Goal: Task Accomplishment & Management: Use online tool/utility

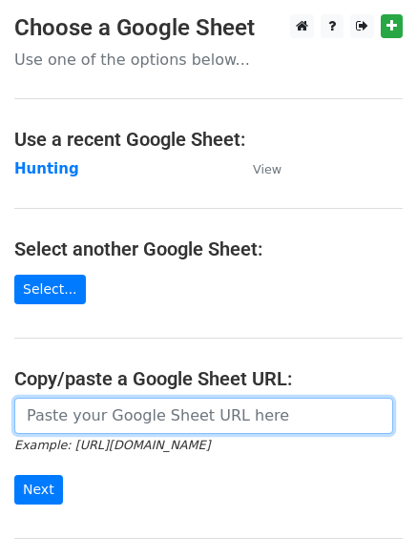
click at [108, 421] on input "url" at bounding box center [203, 416] width 379 height 36
click at [135, 420] on input "url" at bounding box center [203, 416] width 379 height 36
type input "[URL][DOMAIN_NAME]"
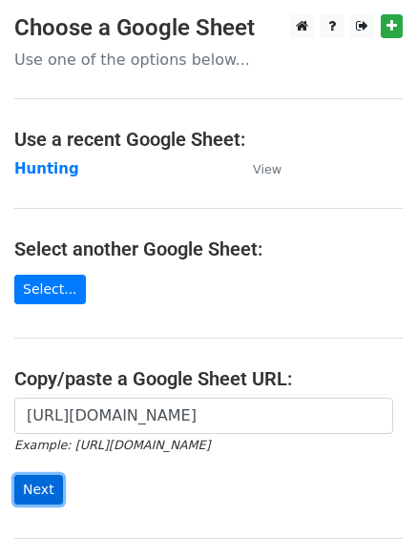
click at [29, 490] on input "Next" at bounding box center [38, 490] width 49 height 30
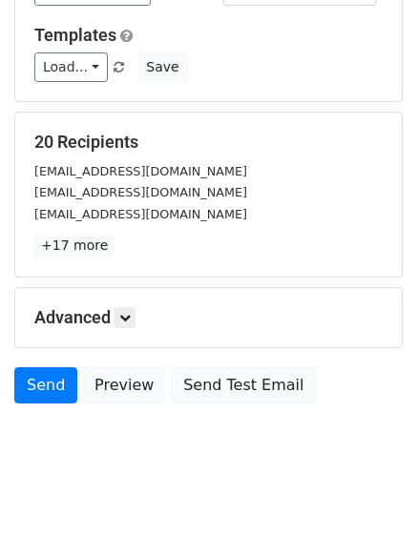
scroll to position [184, 0]
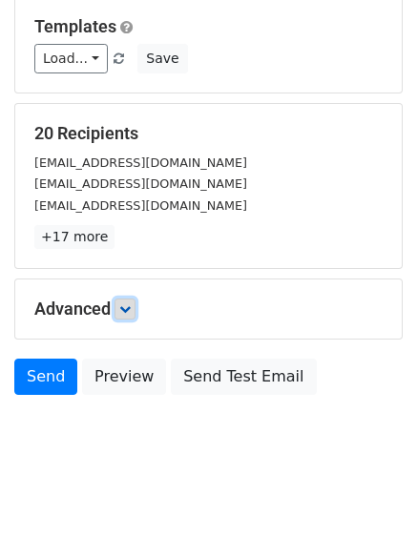
click at [131, 311] on icon at bounding box center [124, 308] width 11 height 11
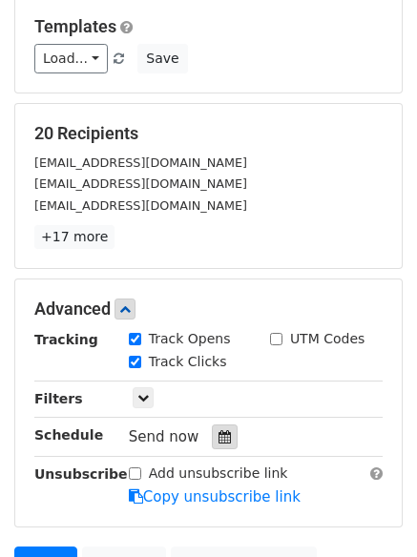
click at [219, 436] on icon at bounding box center [225, 436] width 12 height 13
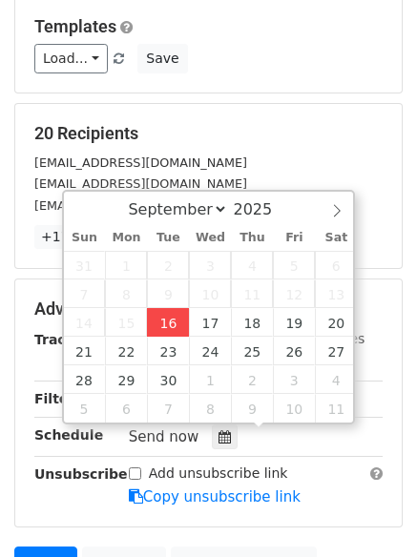
type input "2025-09-16 12:00"
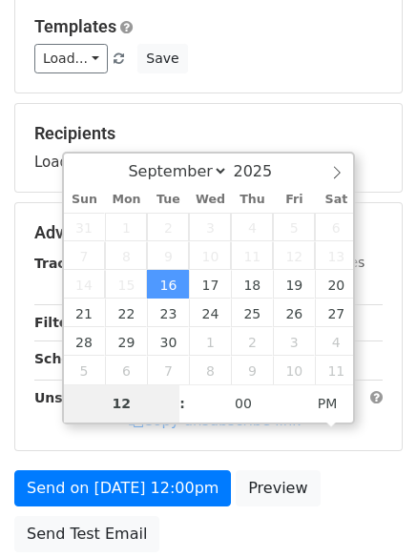
type input "4"
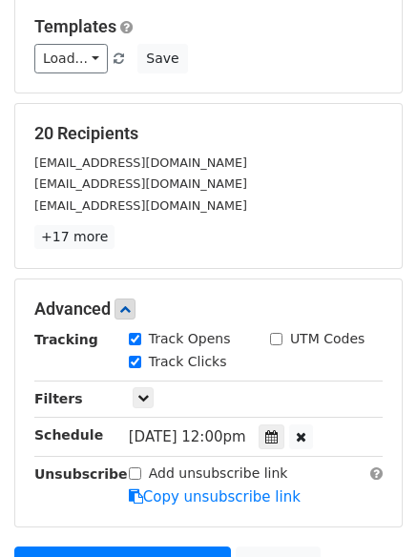
type input "2025-09-16 16:00"
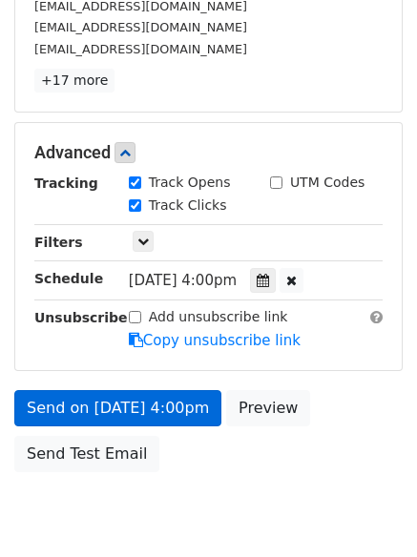
scroll to position [417, 0]
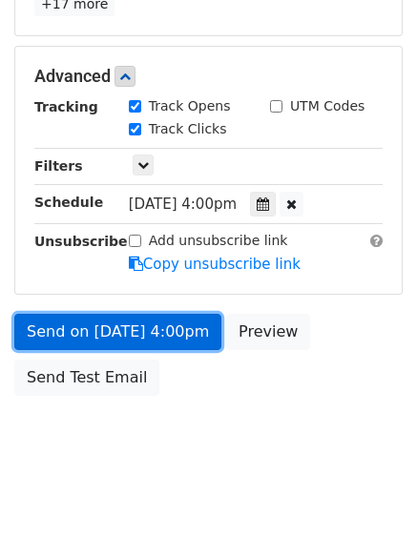
click at [115, 328] on link "Send on Sep 16 at 4:00pm" at bounding box center [117, 332] width 207 height 36
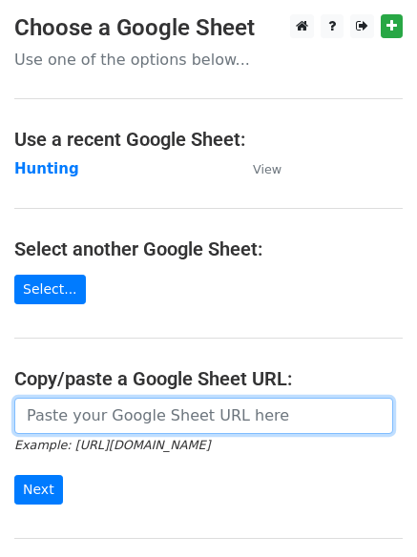
click at [93, 412] on input "url" at bounding box center [203, 416] width 379 height 36
type input "[URL][DOMAIN_NAME]"
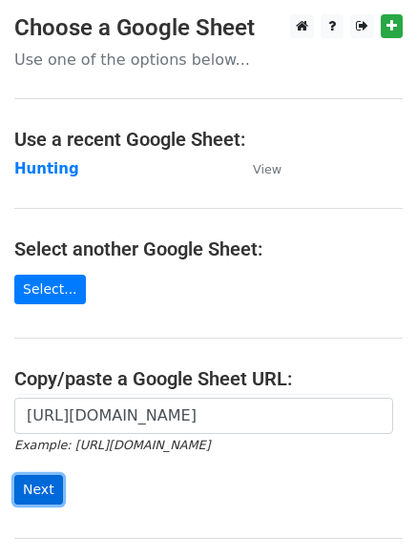
click at [39, 486] on input "Next" at bounding box center [38, 490] width 49 height 30
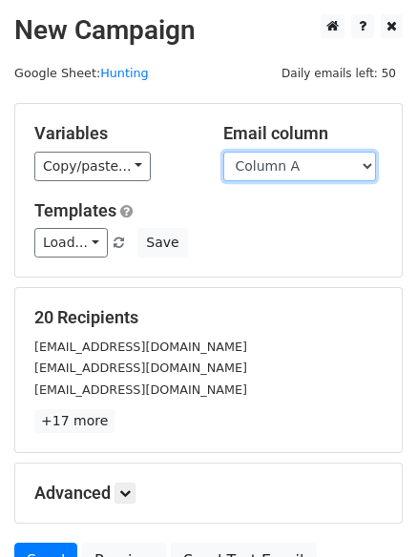
click at [373, 164] on select "Column A Column B Column C Column D" at bounding box center [299, 167] width 153 height 30
select select "Column B"
click at [223, 152] on select "Column A Column B Column C Column D" at bounding box center [299, 167] width 153 height 30
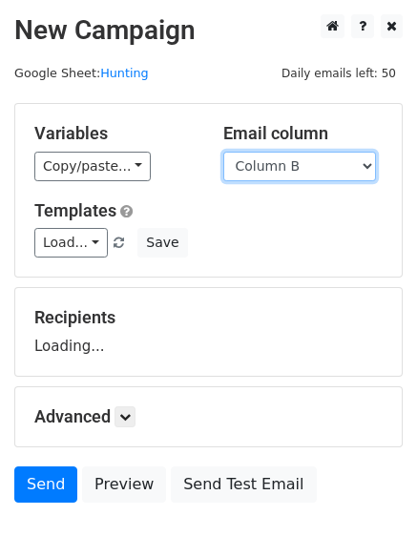
scroll to position [108, 0]
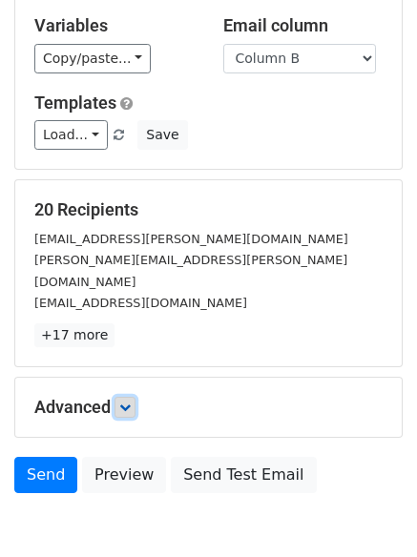
click at [126, 402] on icon at bounding box center [124, 407] width 11 height 11
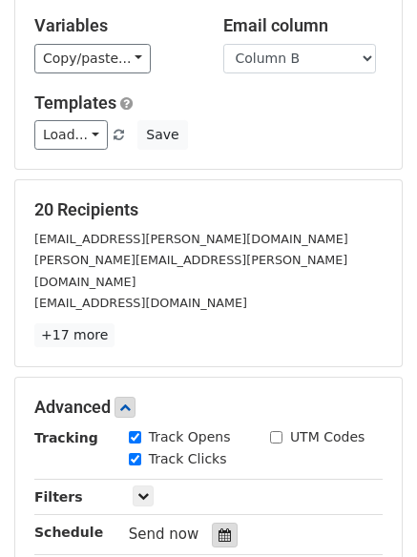
click at [219, 529] on icon at bounding box center [225, 535] width 12 height 13
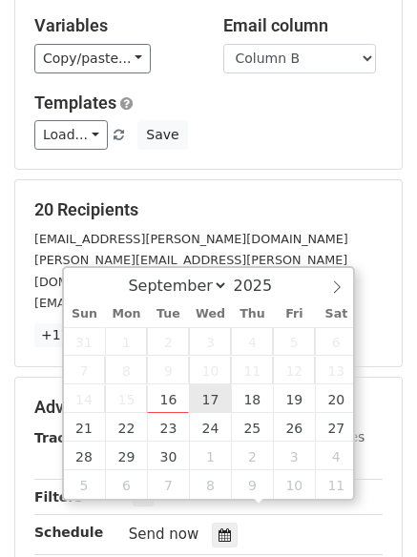
type input "2025-09-17 12:00"
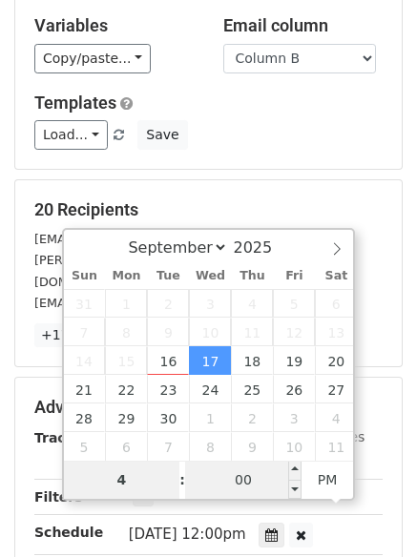
type input "4"
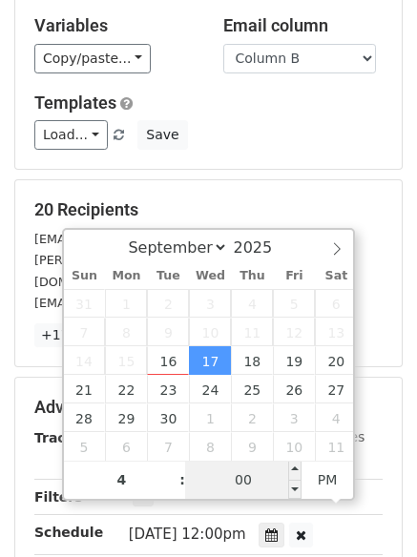
type input "2025-09-17 16:00"
type input "04"
click at [238, 488] on input "00" at bounding box center [243, 480] width 116 height 38
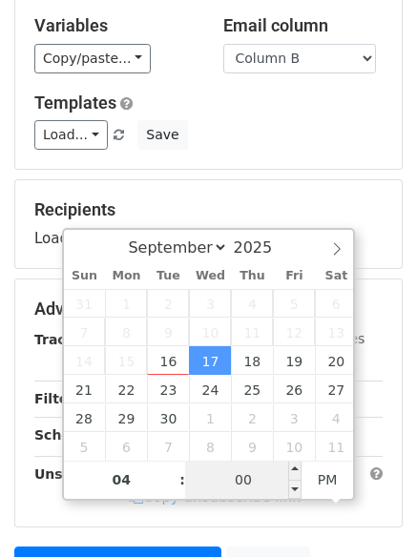
type input "5"
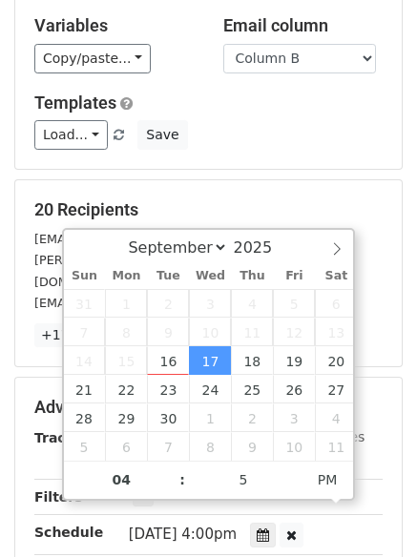
type input "2025-09-17 16:05"
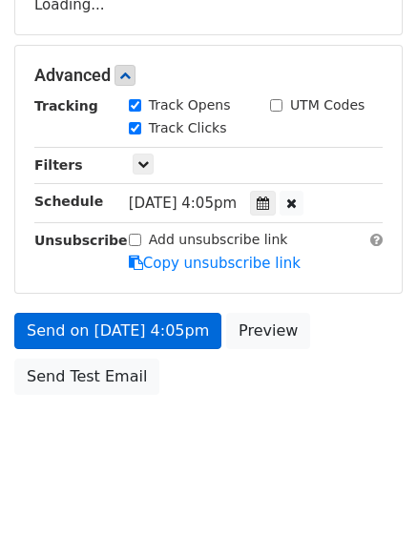
scroll to position [341, 0]
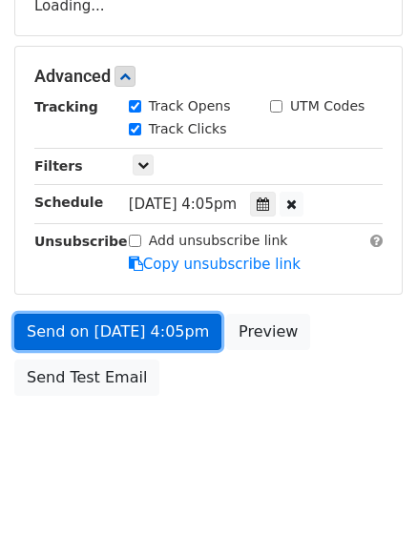
click at [115, 329] on form "Variables Copy/paste... {{Column A}} {{Column B}} {{Column C}} {{Column D}} Ema…" at bounding box center [208, 83] width 388 height 643
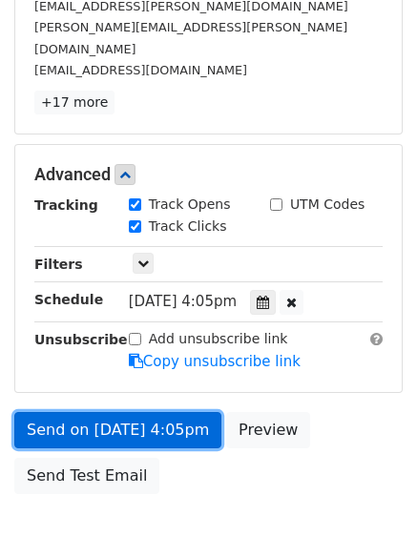
click at [108, 412] on link "Send on Sep 17 at 4:05pm" at bounding box center [117, 430] width 207 height 36
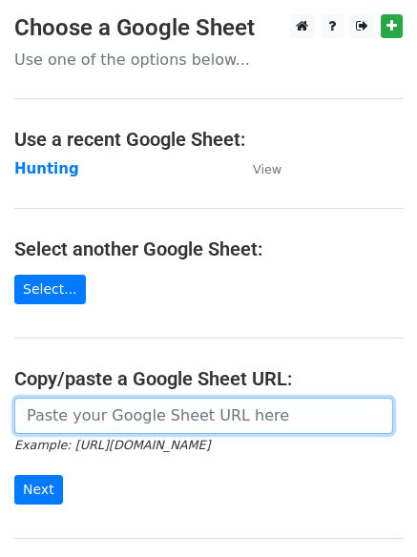
click at [87, 412] on input "url" at bounding box center [203, 416] width 379 height 36
click at [146, 413] on input "url" at bounding box center [203, 416] width 379 height 36
type input "https://docs.google.com/spreadsheets/d/14_3B4iFeBxfoYhekrRxgV9Us7b0_NXU6Xw072M4…"
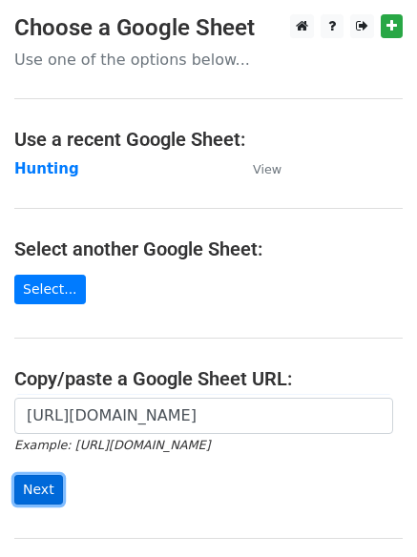
click at [38, 485] on input "Next" at bounding box center [38, 490] width 49 height 30
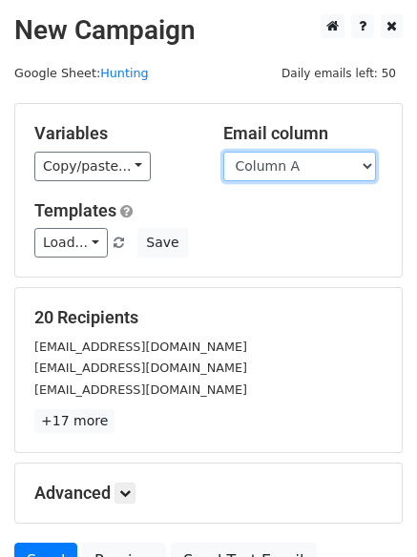
click at [369, 162] on select "Column A Column B Column C Column D" at bounding box center [299, 167] width 153 height 30
select select "Column C"
click at [223, 152] on select "Column A Column B Column C Column D" at bounding box center [299, 167] width 153 height 30
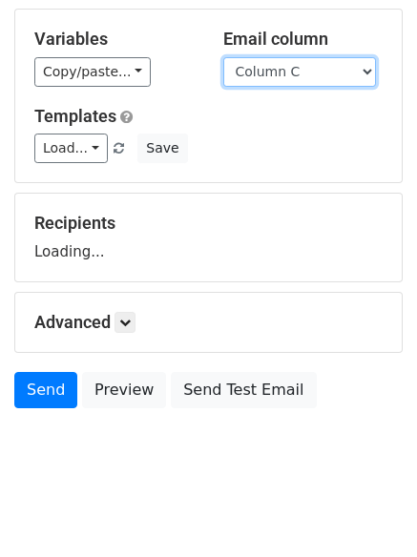
scroll to position [108, 0]
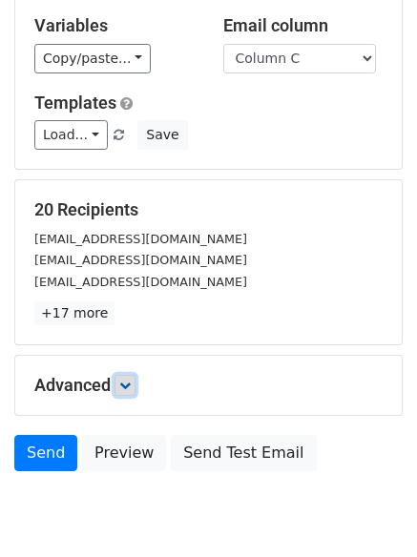
click at [125, 383] on icon at bounding box center [124, 385] width 11 height 11
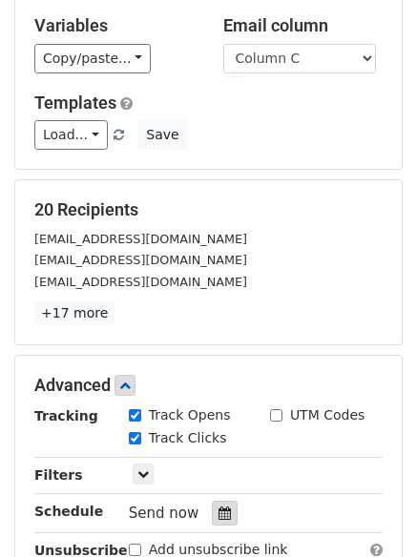
click at [212, 511] on div at bounding box center [225, 513] width 26 height 25
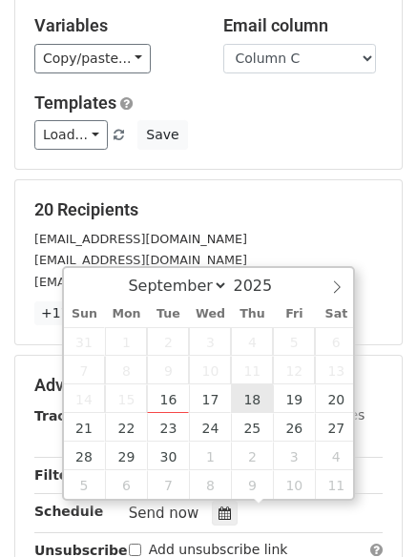
type input "2025-09-18 12:00"
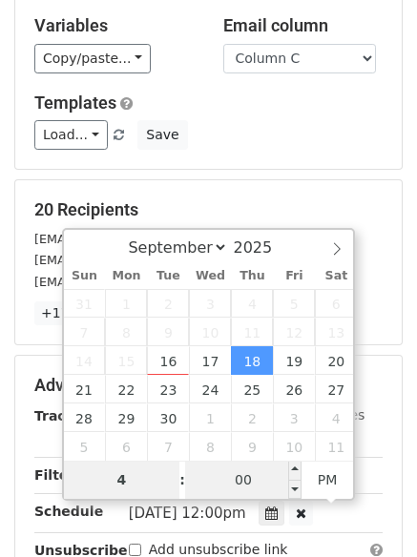
type input "4"
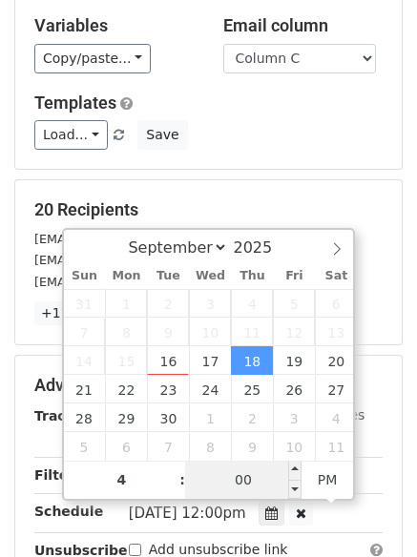
type input "2025-09-18 16:00"
type input "04"
click at [245, 473] on input "00" at bounding box center [243, 480] width 116 height 38
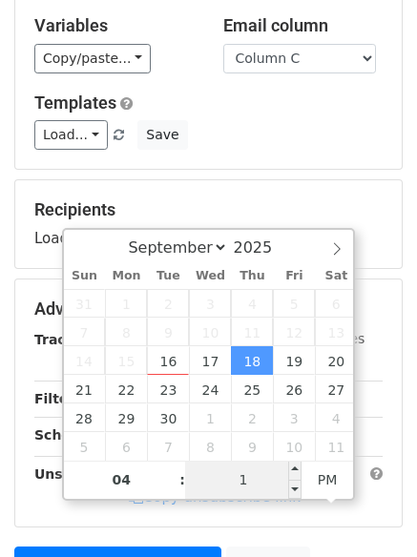
type input "10"
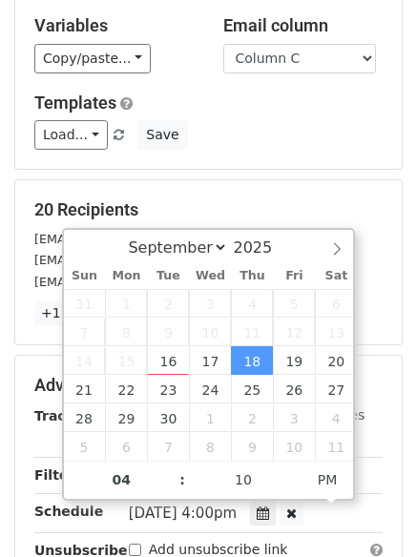
type input "2025-09-18 16:10"
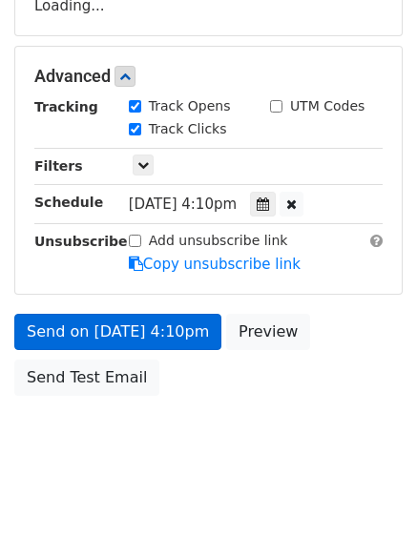
scroll to position [417, 0]
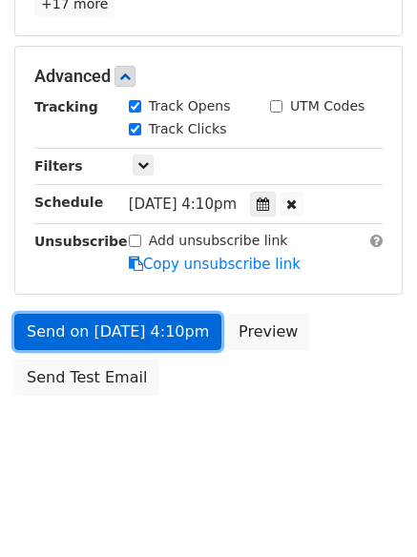
click at [90, 328] on link "Send on Sep 18 at 4:10pm" at bounding box center [117, 332] width 207 height 36
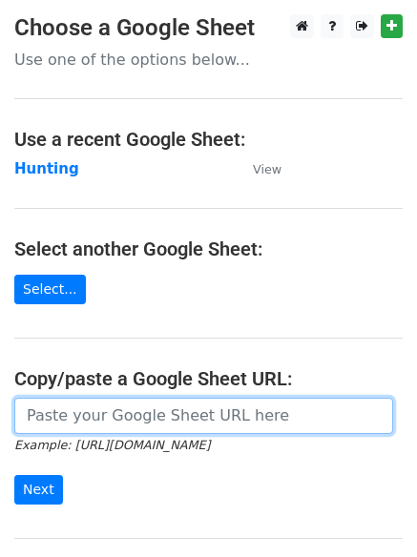
click at [173, 415] on input "url" at bounding box center [203, 416] width 379 height 36
type input "[URL][DOMAIN_NAME]"
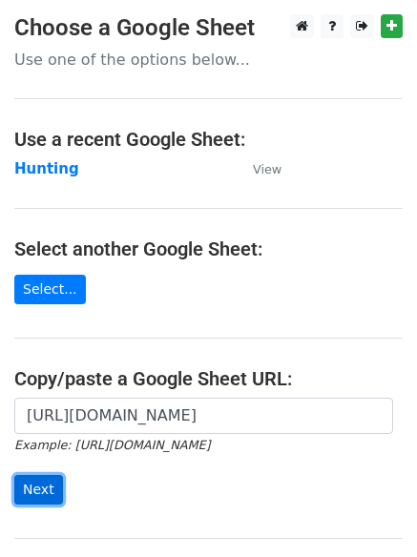
click at [35, 483] on input "Next" at bounding box center [38, 490] width 49 height 30
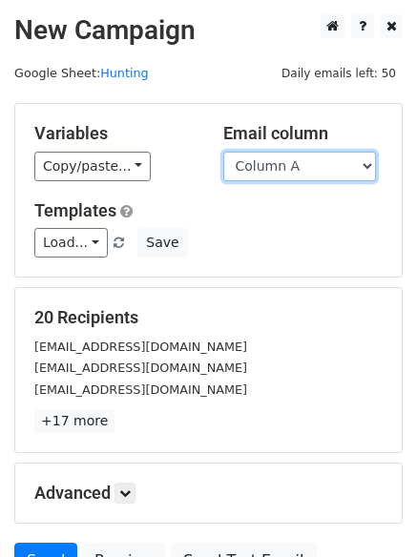
click at [365, 159] on select "Column A Column B Column C Column D" at bounding box center [299, 167] width 153 height 30
select select "Column D"
click at [223, 152] on select "Column A Column B Column C Column D" at bounding box center [299, 167] width 153 height 30
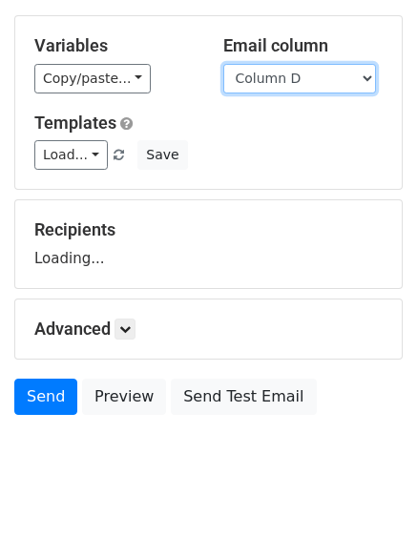
scroll to position [108, 0]
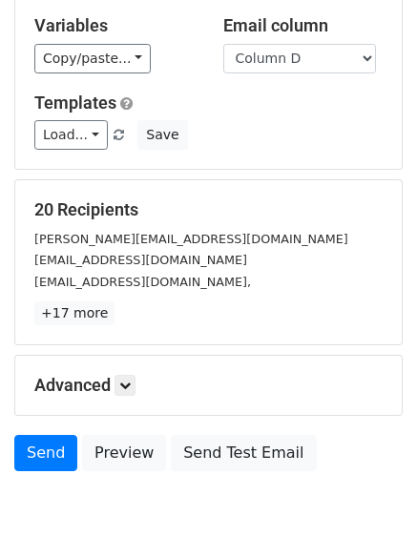
click at [130, 305] on p "+17 more" at bounding box center [208, 314] width 348 height 24
click at [119, 377] on link at bounding box center [125, 385] width 21 height 21
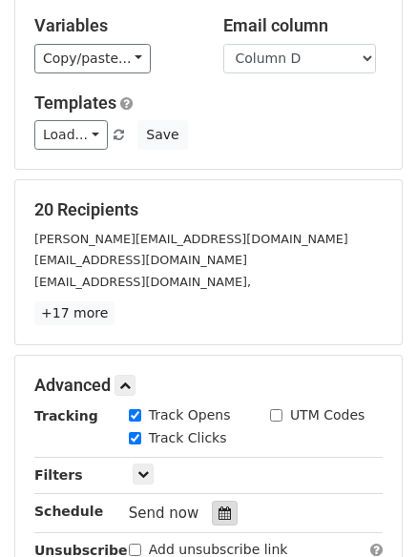
click at [219, 508] on icon at bounding box center [225, 513] width 12 height 13
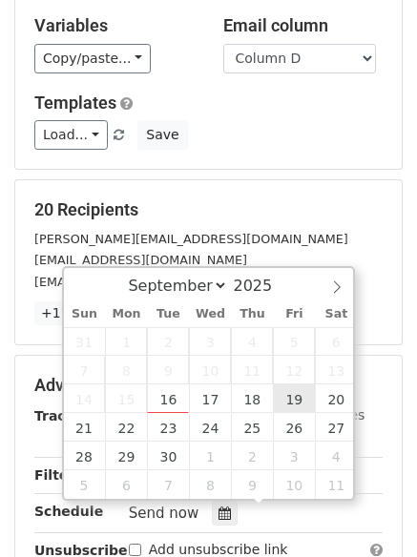
type input "[DATE] 12:00"
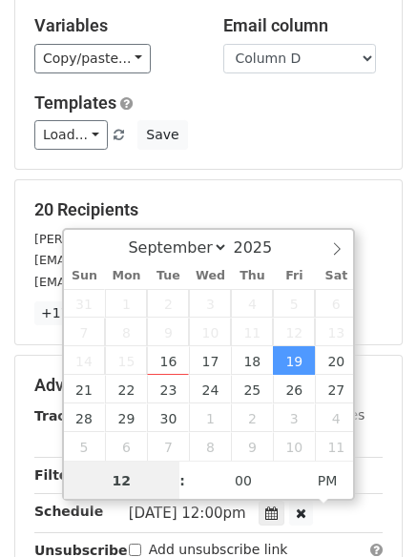
scroll to position [1, 0]
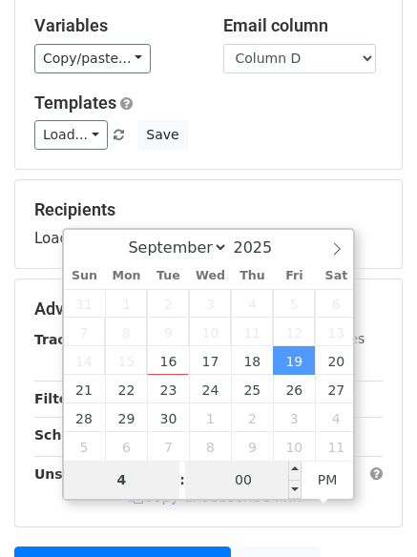
type input "4"
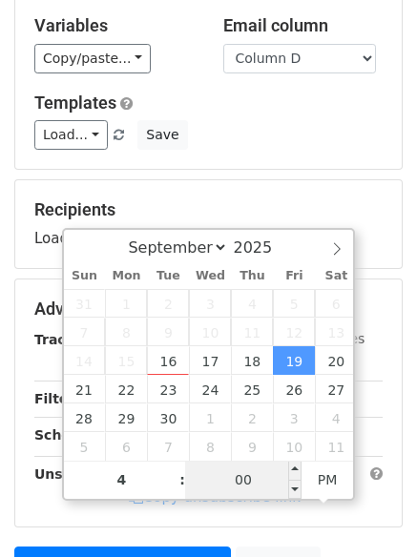
type input "[DATE] 16:00"
type input "04"
click at [231, 486] on input "00" at bounding box center [243, 480] width 116 height 38
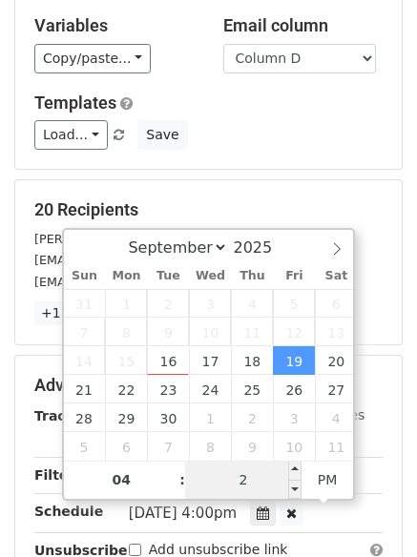
type input "20"
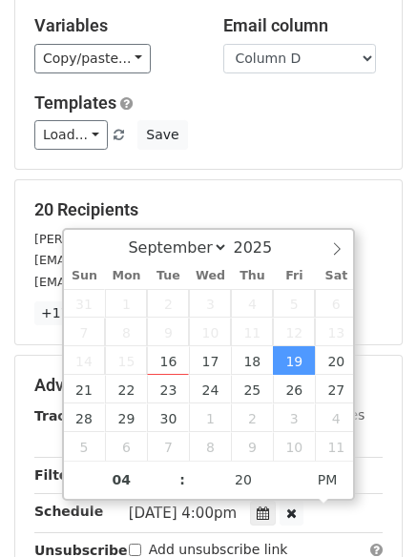
type input "[DATE] 16:20"
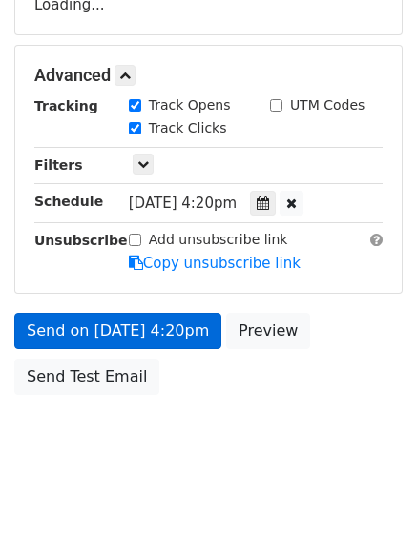
scroll to position [341, 0]
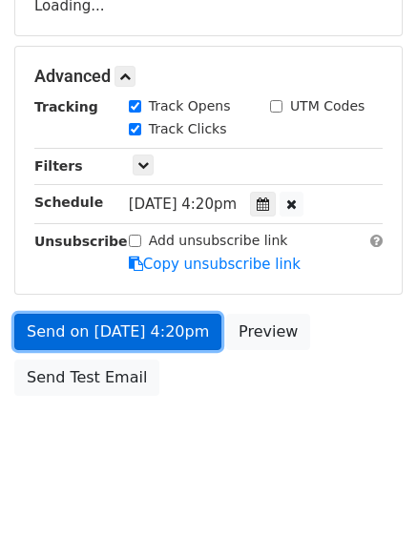
click at [87, 328] on form "Variables Copy/paste... {{Column A}} {{Column B}} {{Column C}} {{Column D}} Ema…" at bounding box center [208, 83] width 388 height 643
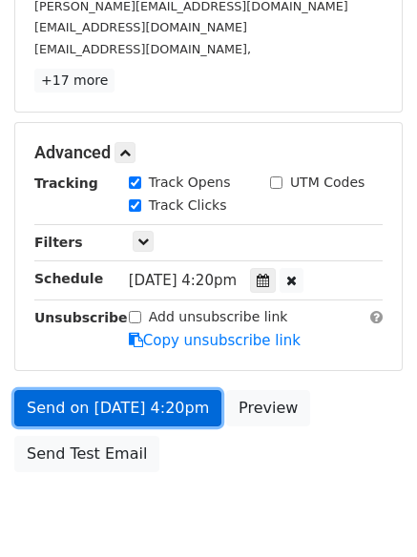
click at [103, 400] on link "Send on [DATE] 4:20pm" at bounding box center [117, 408] width 207 height 36
